Goal: Navigation & Orientation: Find specific page/section

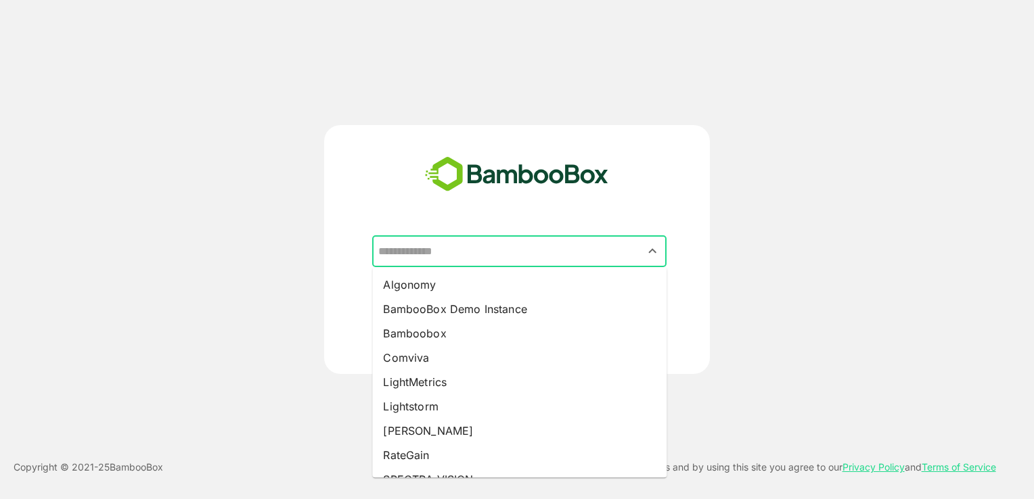
click at [491, 250] on input "text" at bounding box center [519, 252] width 289 height 26
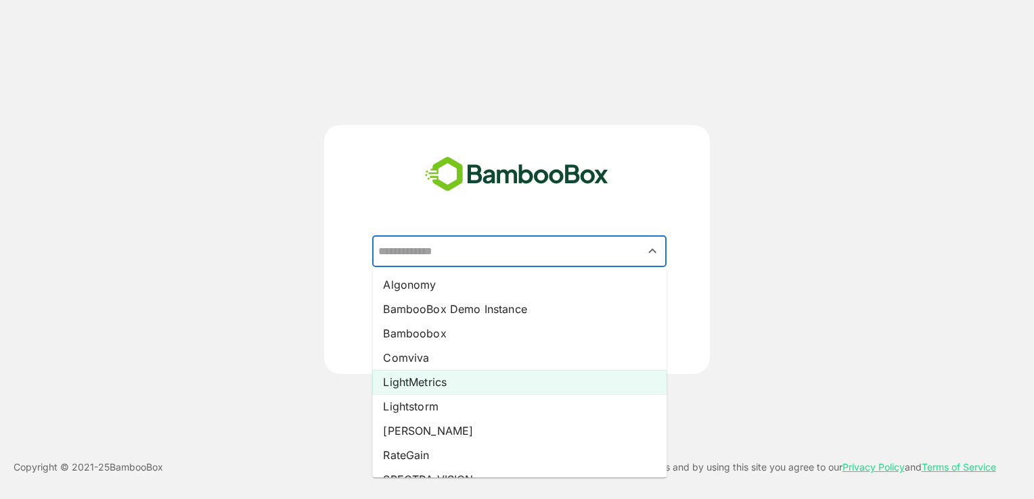
click at [441, 378] on li "LightMetrics" at bounding box center [519, 382] width 294 height 24
type input "**********"
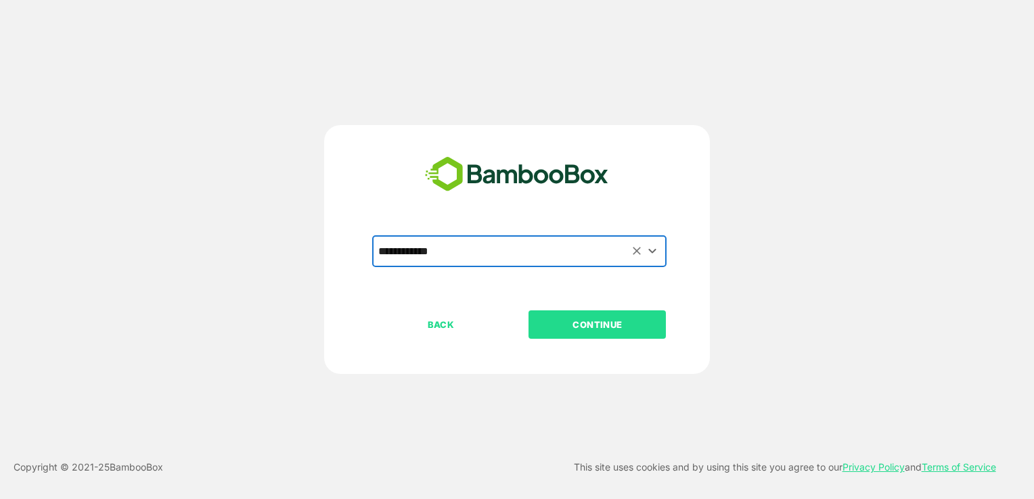
click at [595, 323] on p "CONTINUE" at bounding box center [597, 324] width 135 height 15
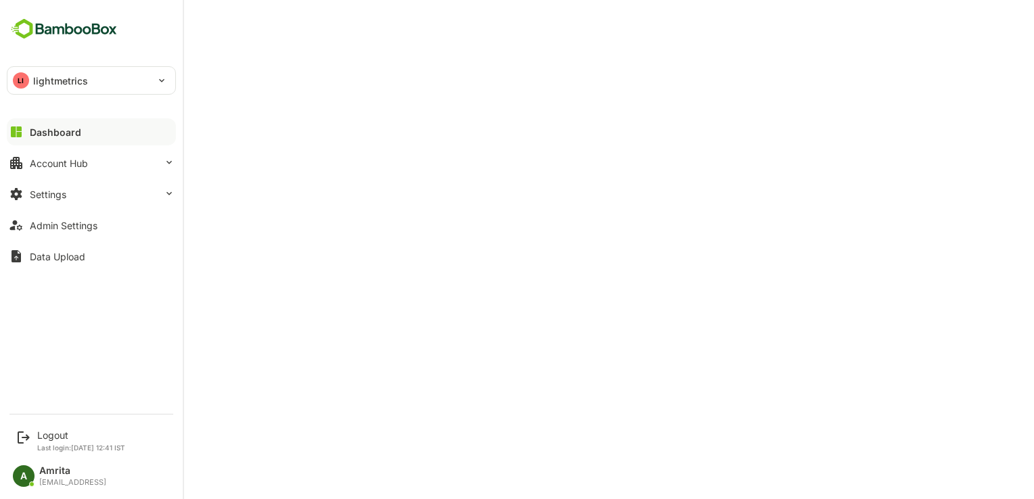
click at [25, 128] on button "Dashboard" at bounding box center [91, 131] width 169 height 27
click at [40, 159] on div "Account Hub" at bounding box center [59, 163] width 58 height 11
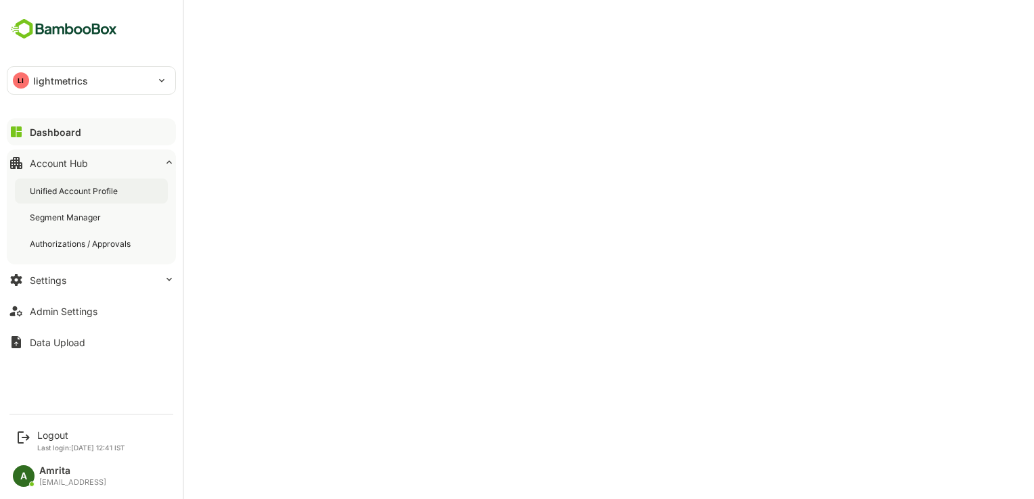
click at [59, 186] on div "Unified Account Profile" at bounding box center [75, 190] width 91 height 11
click at [81, 345] on div "Data Upload" at bounding box center [57, 342] width 55 height 11
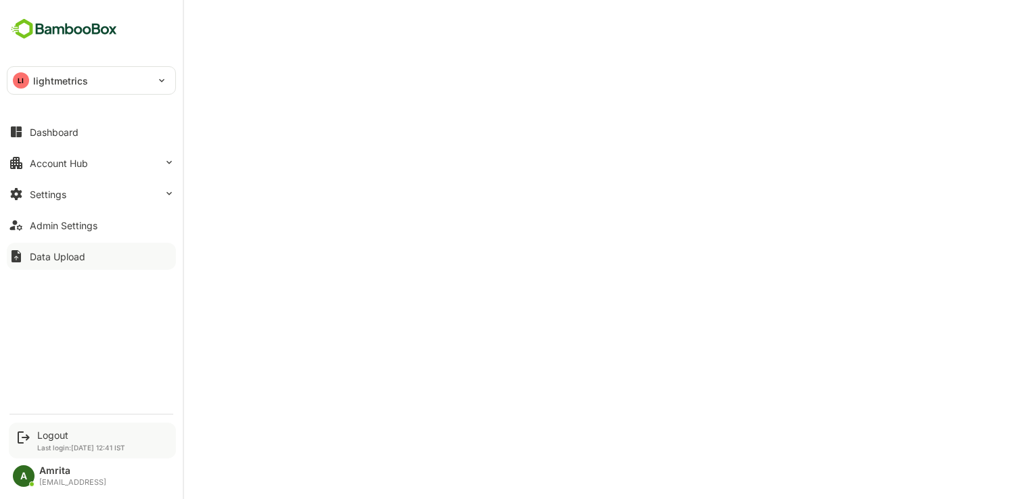
click at [33, 434] on div "Logout Last login: [DATE] 12:41 IST" at bounding box center [92, 441] width 167 height 36
click at [53, 436] on div "Logout" at bounding box center [81, 435] width 88 height 11
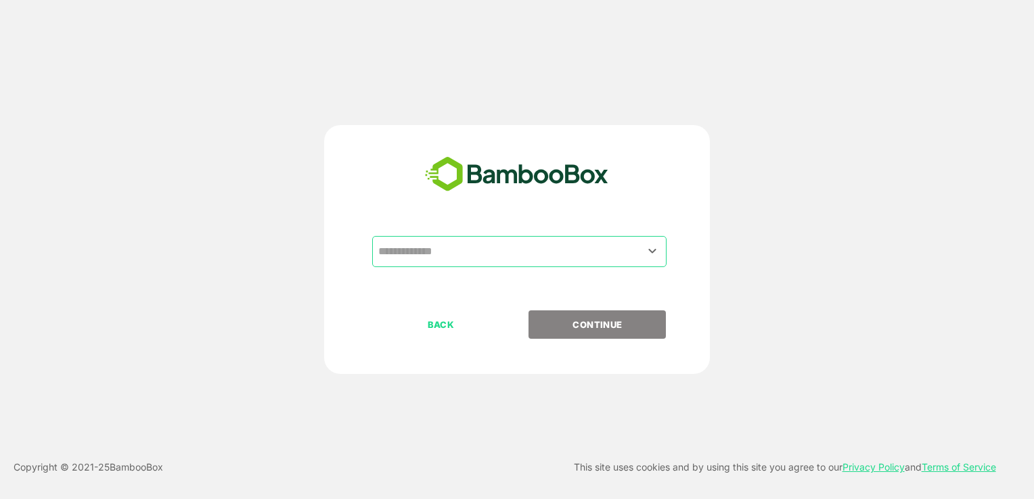
click at [476, 260] on input "text" at bounding box center [519, 252] width 289 height 26
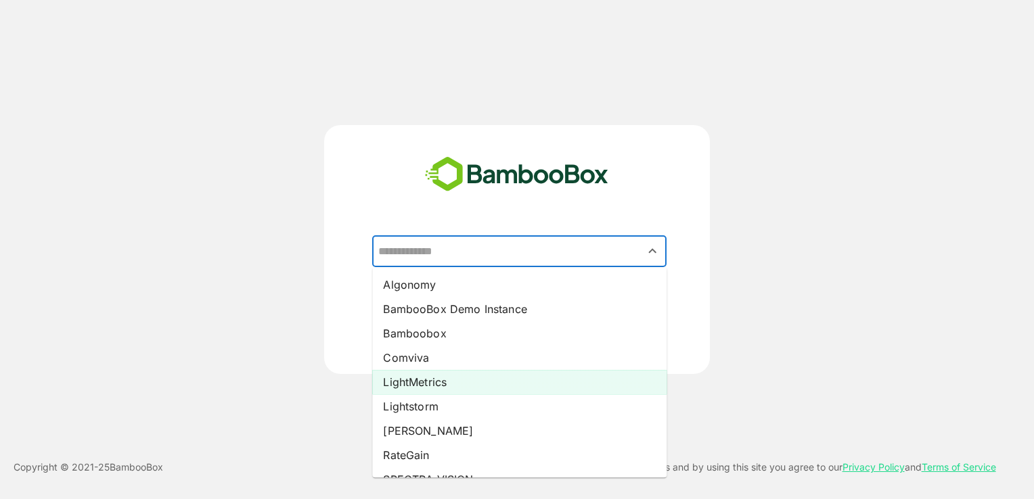
click at [425, 385] on li "LightMetrics" at bounding box center [519, 382] width 294 height 24
type input "**********"
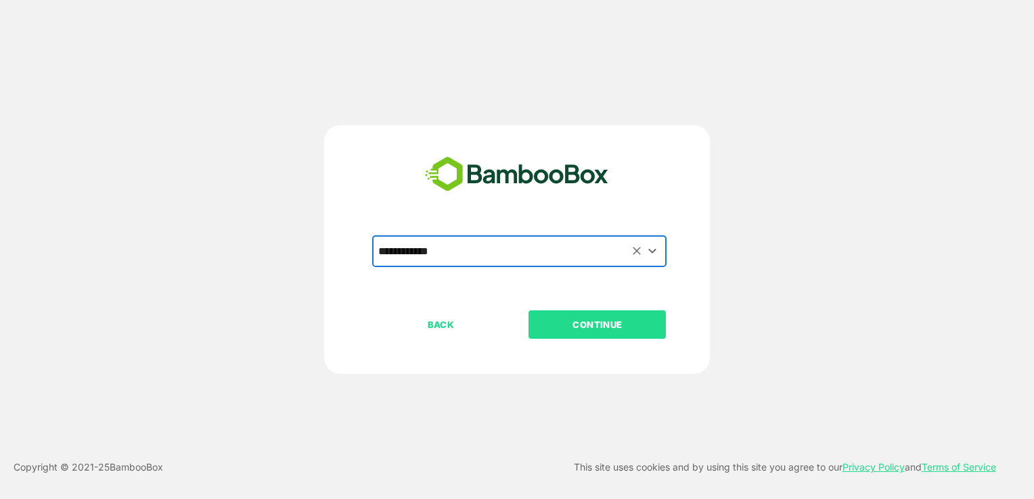
click at [598, 325] on p "CONTINUE" at bounding box center [597, 324] width 135 height 15
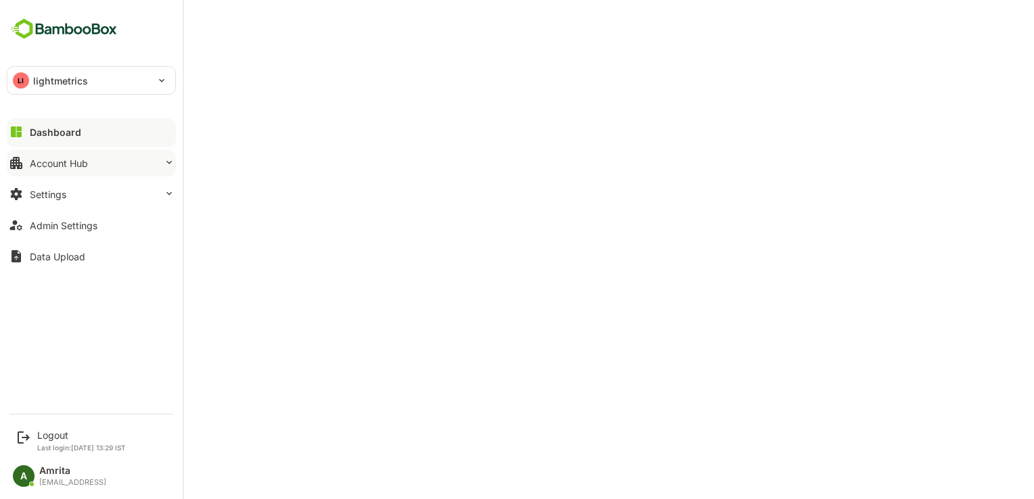
click at [57, 161] on div "Account Hub" at bounding box center [59, 163] width 58 height 11
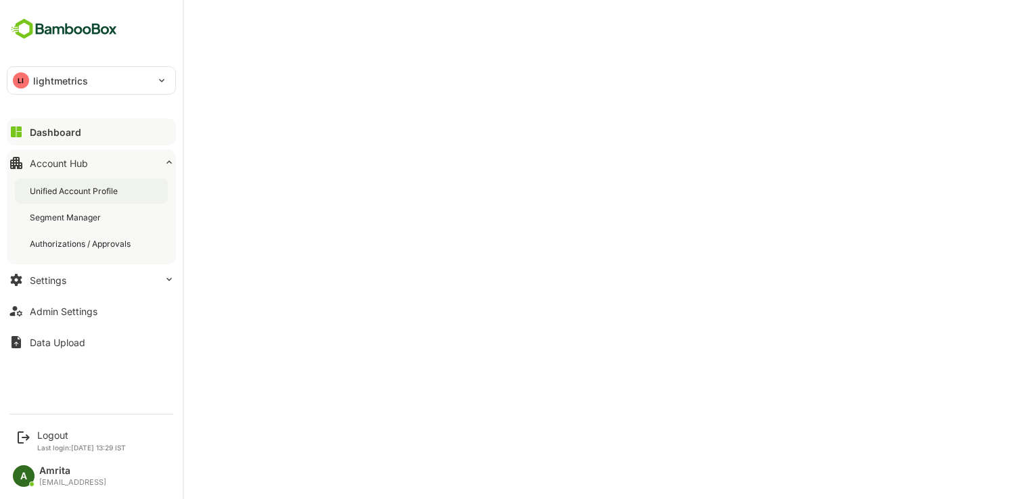
click at [88, 198] on div "Unified Account Profile" at bounding box center [91, 191] width 153 height 25
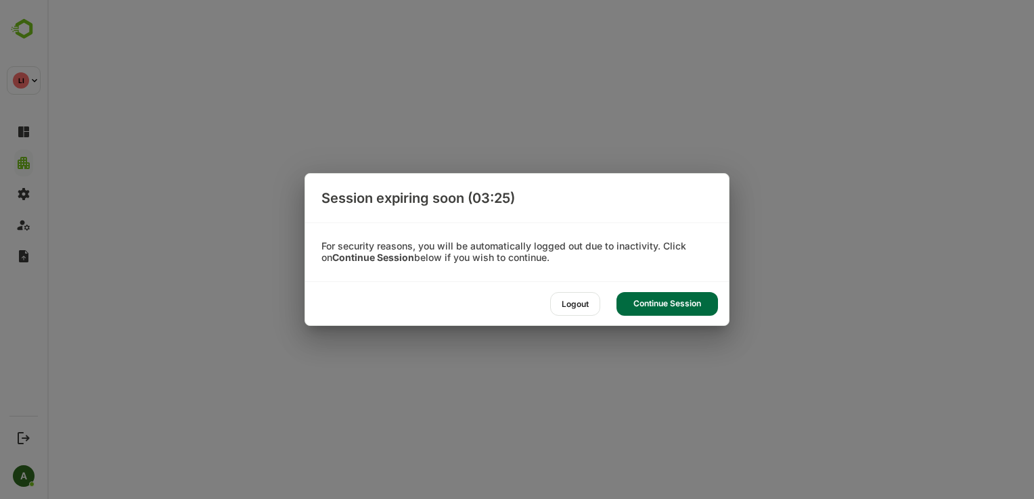
click at [580, 311] on div "Logout" at bounding box center [575, 304] width 50 height 24
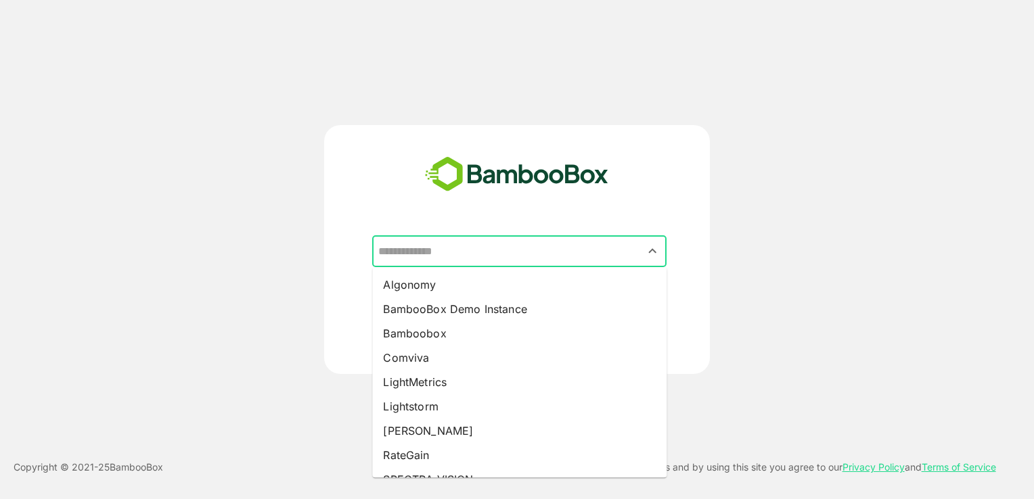
click at [506, 247] on input "text" at bounding box center [519, 252] width 289 height 26
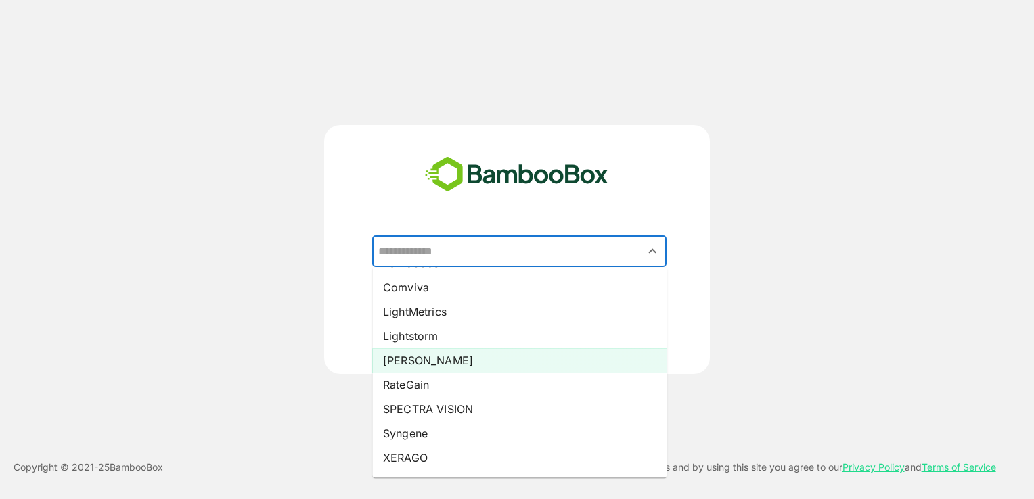
scroll to position [72, 0]
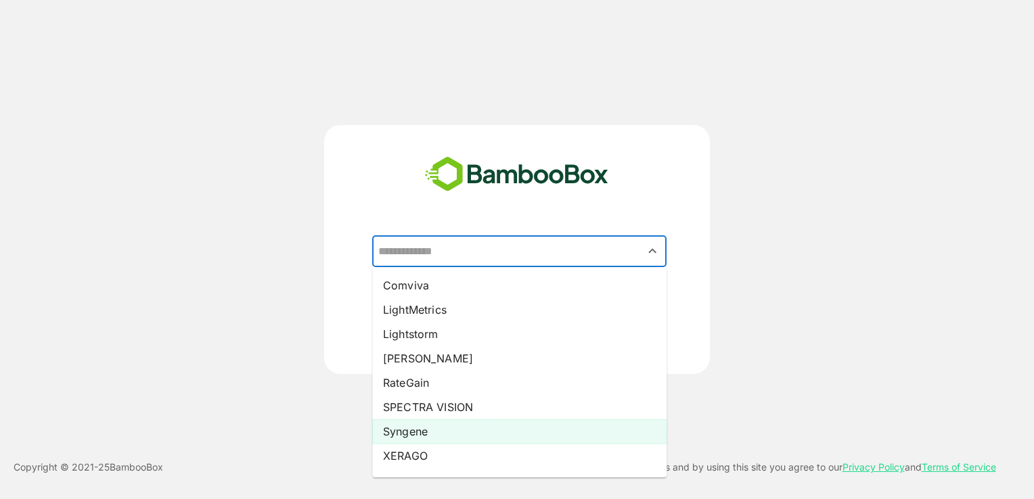
click at [473, 437] on li "Syngene" at bounding box center [519, 431] width 294 height 24
type input "*******"
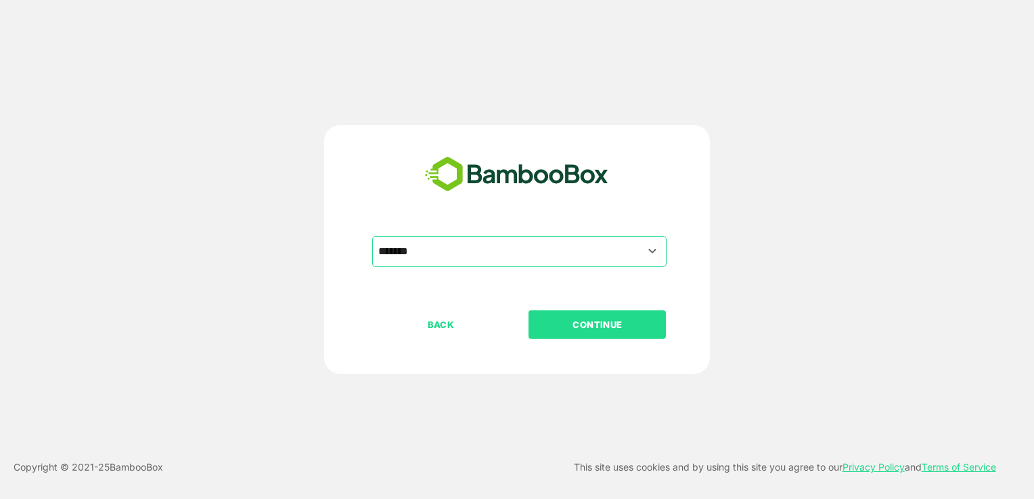
click at [574, 337] on button "CONTINUE" at bounding box center [596, 324] width 137 height 28
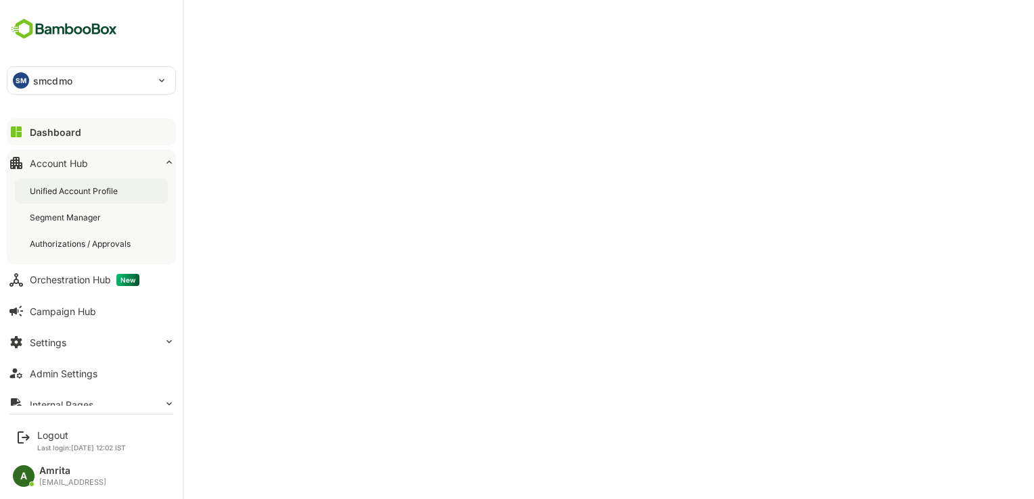
click at [70, 192] on div "Unified Account Profile" at bounding box center [75, 190] width 91 height 11
